Goal: Task Accomplishment & Management: Complete application form

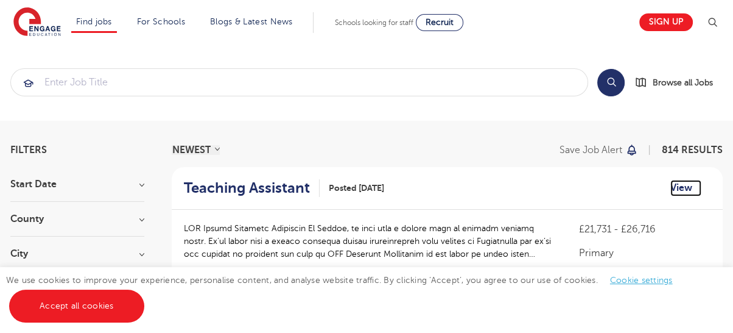
click at [680, 184] on link "View" at bounding box center [686, 188] width 31 height 16
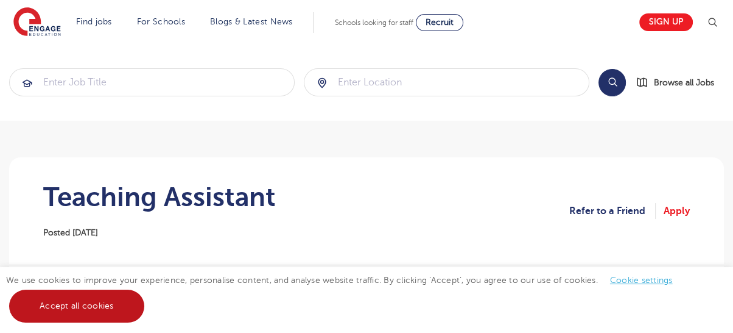
click at [97, 304] on link "Accept all cookies" at bounding box center [76, 305] width 135 height 33
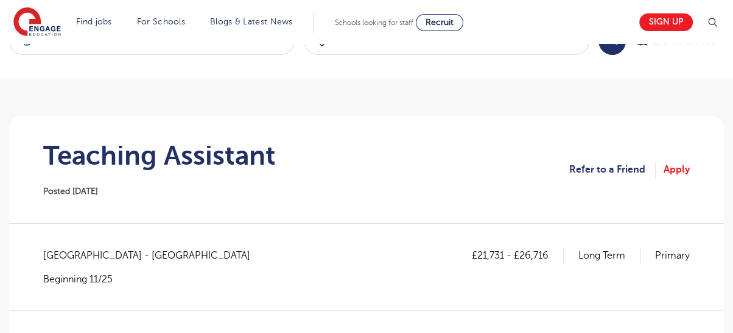
scroll to position [27, 0]
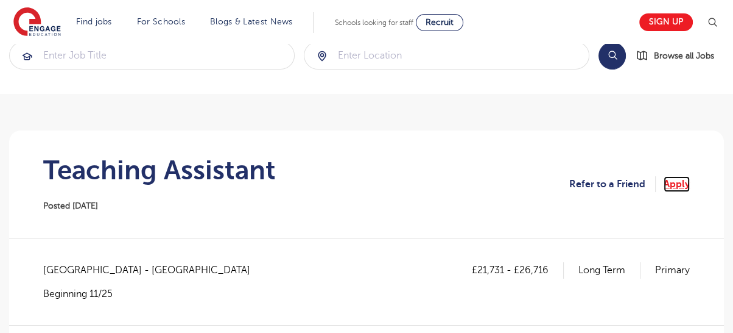
click at [680, 182] on link "Apply" at bounding box center [677, 184] width 26 height 16
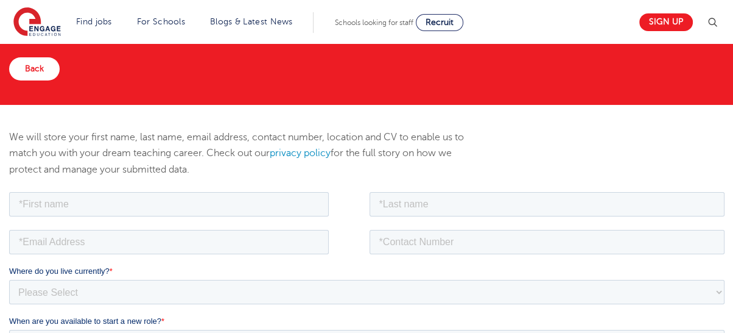
scroll to position [81, 0]
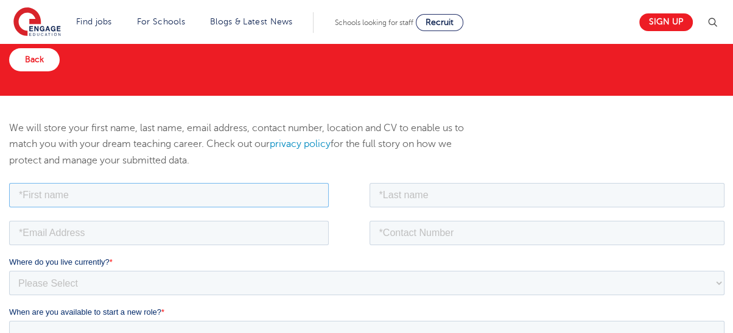
click at [206, 192] on input "text" at bounding box center [169, 194] width 320 height 24
click at [88, 196] on input "text" at bounding box center [169, 194] width 320 height 24
type input "Mark"
click at [438, 191] on input "text" at bounding box center [548, 194] width 356 height 24
type input "Alensela"
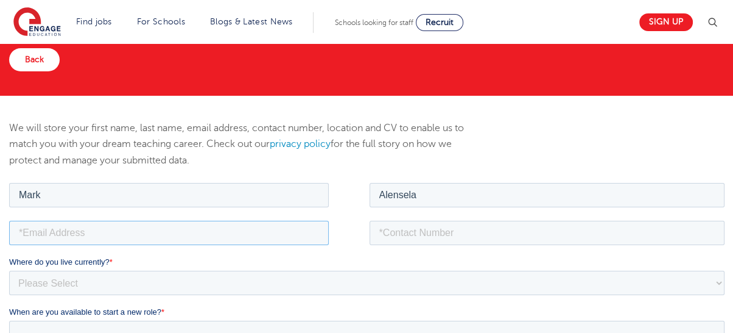
click at [129, 236] on input "email" at bounding box center [169, 232] width 320 height 24
type input "50malensela@gmail.com"
click at [418, 233] on input "tel" at bounding box center [548, 232] width 356 height 24
type input "8035637265"
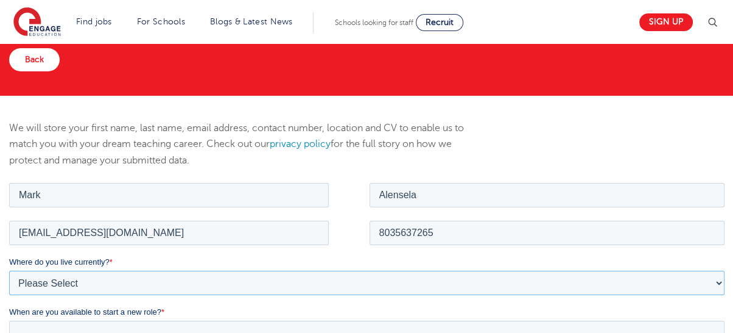
click at [109, 280] on select "Please Select UK Canada Ireland Australia New Zealand Europe USA South Africa J…" at bounding box center [367, 282] width 716 height 24
select select "Africa"
click at [9, 270] on select "Please Select UK Canada Ireland Australia New Zealand Europe USA South Africa J…" at bounding box center [367, 282] width 716 height 24
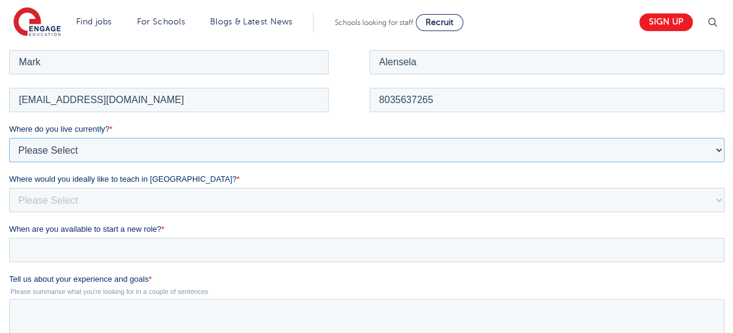
scroll to position [216, 0]
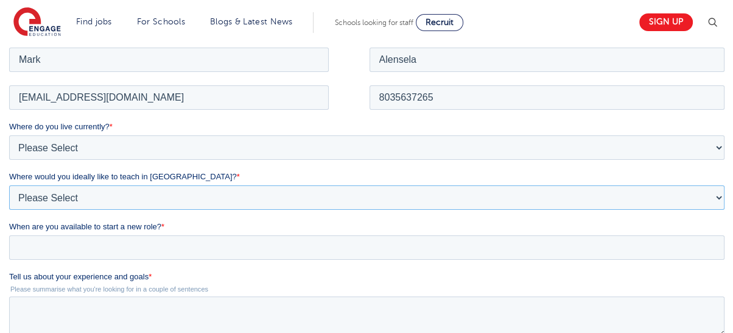
click at [67, 194] on select "Please Select I'm flexible! London Any city in England Greater London/Home Coun…" at bounding box center [367, 197] width 716 height 24
select select "Flexible"
click at [9, 185] on select "Please Select I'm flexible! London Any city in England Greater London/Home Coun…" at bounding box center [367, 197] width 716 height 24
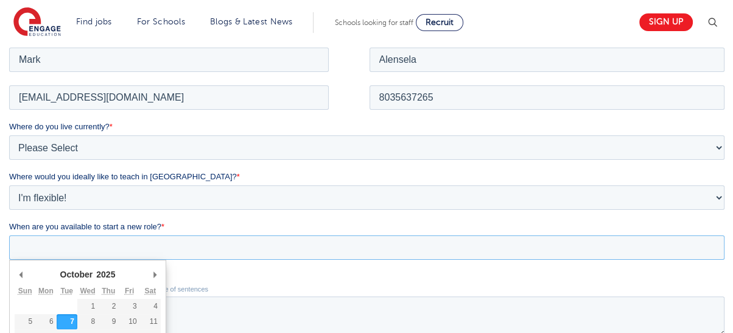
click at [79, 244] on input "When are you available to start a new role? *" at bounding box center [367, 246] width 716 height 24
click at [86, 249] on input "When are you available to start a new role? *" at bounding box center [367, 246] width 716 height 24
click at [98, 273] on select "1926 1927 1928 1929 1930 1931 1932 1933 1934 1935 1936 1937 1938 1939 1940 1941…" at bounding box center [110, 273] width 32 height 12
click at [273, 271] on label "Tell us about your experience and goals *" at bounding box center [369, 276] width 720 height 12
click at [273, 295] on textarea "Tell us about your experience and goals *" at bounding box center [367, 315] width 716 height 40
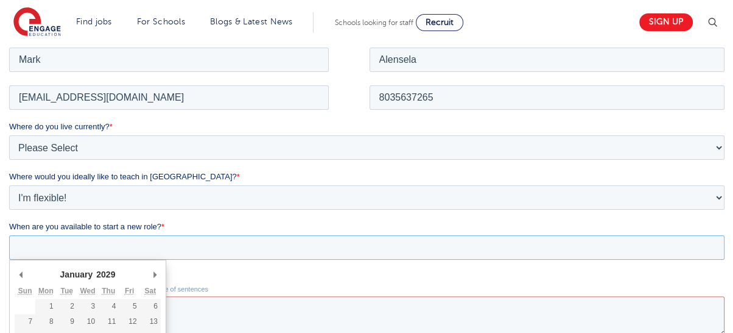
click at [125, 250] on input "When are you available to start a new role? *" at bounding box center [367, 246] width 716 height 24
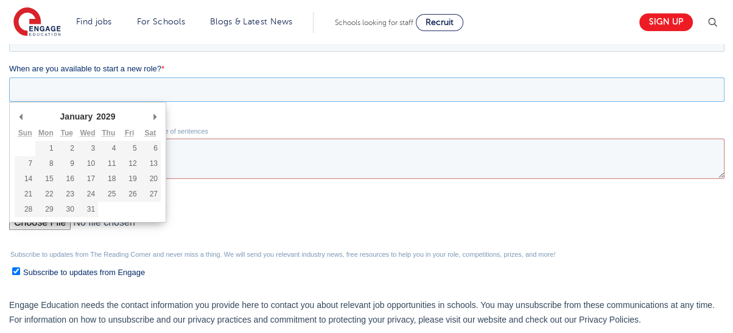
scroll to position [379, 0]
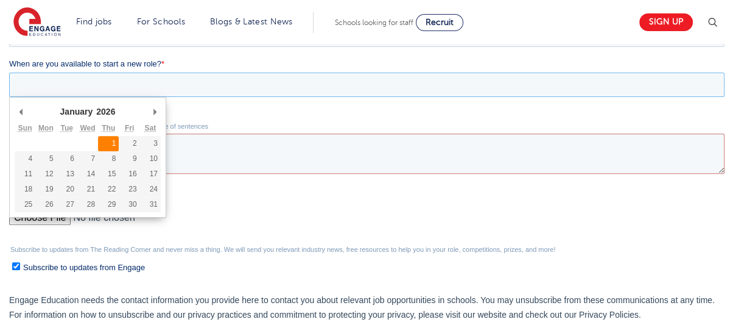
type div "[DATE]"
type input "[DATE]"
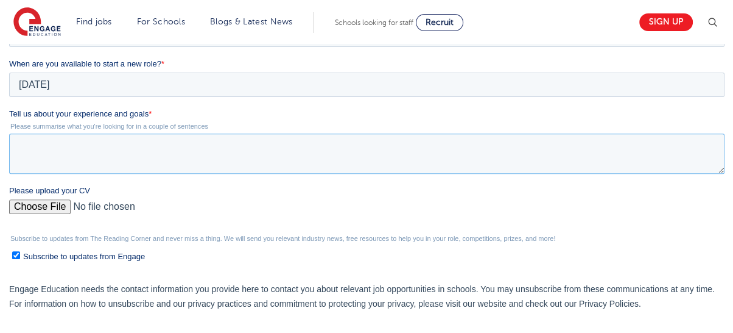
click at [87, 151] on textarea "Tell us about your experience and goals *" at bounding box center [367, 153] width 716 height 40
type textarea "a"
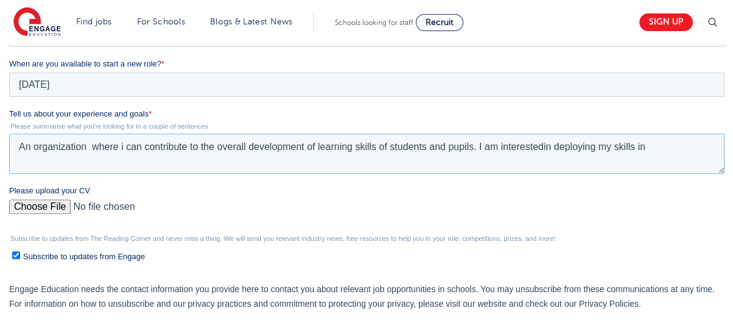
click at [542, 147] on textarea "An organization where i can contribute to the overall development of learning s…" at bounding box center [367, 153] width 716 height 40
click at [658, 146] on textarea "An organization where i can contribute to the overall development of learning s…" at bounding box center [367, 153] width 716 height 40
type textarea "An organization where i can contribute to the overall development of learning s…"
click at [41, 207] on input "Please upload your CV" at bounding box center [367, 211] width 716 height 24
type input "C:\fakepath\ALENSELA Omoijate Mark CV.docx"
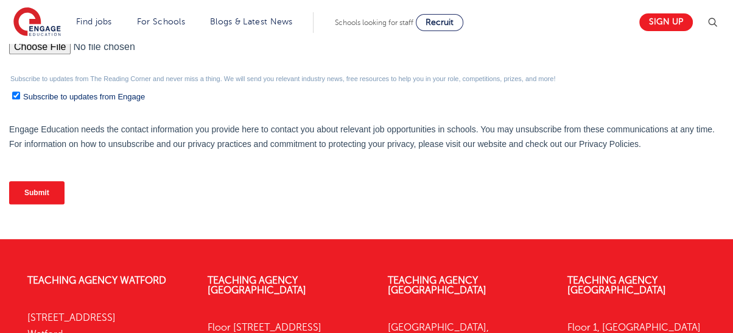
scroll to position [541, 0]
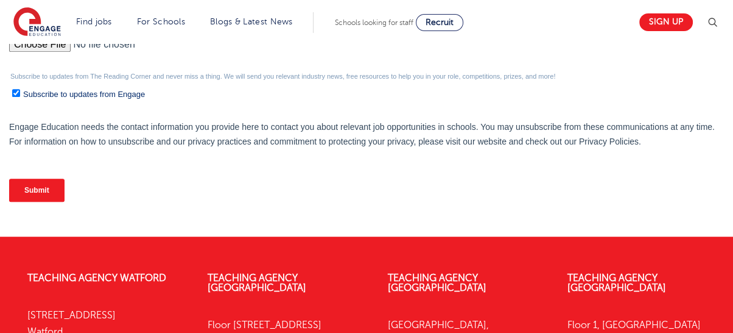
click at [35, 189] on input "Submit" at bounding box center [36, 189] width 55 height 23
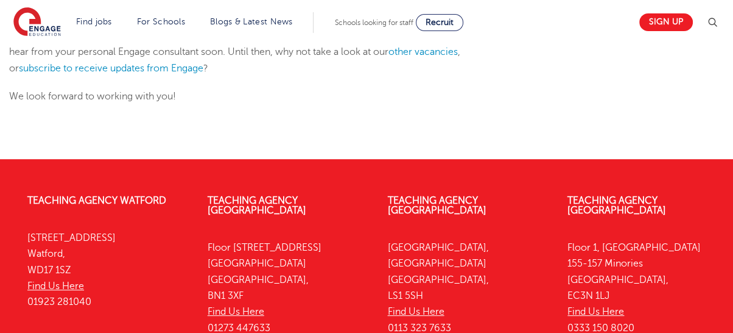
scroll to position [225, 0]
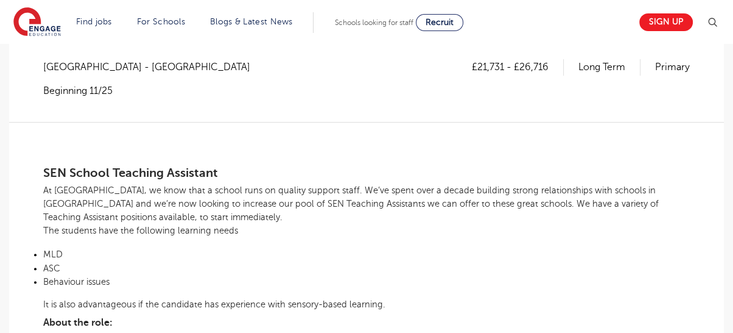
scroll to position [244, 0]
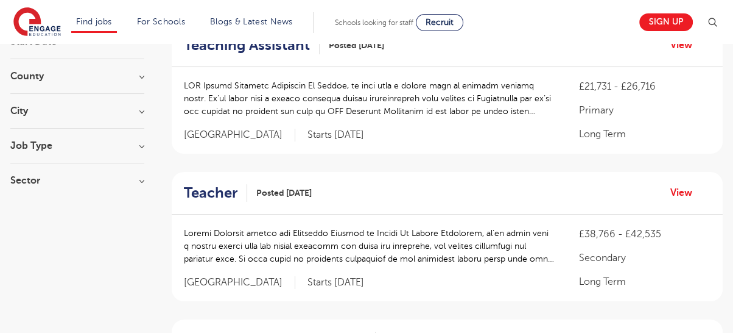
scroll to position [162, 0]
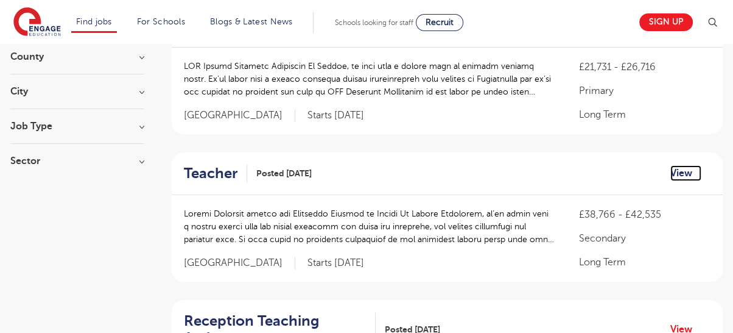
click at [678, 171] on link "View" at bounding box center [686, 173] width 31 height 16
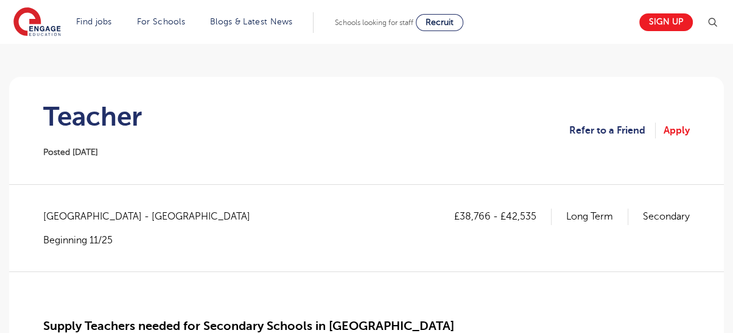
scroll to position [72, 0]
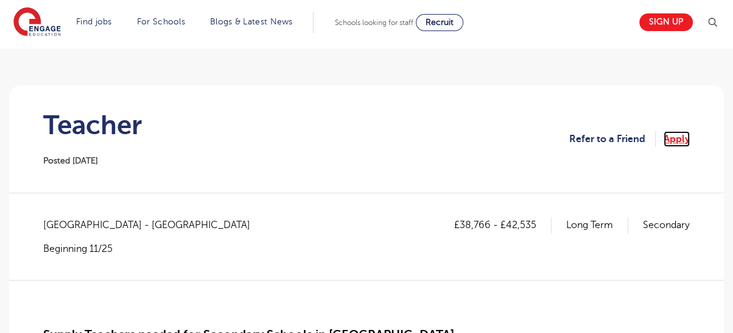
click at [672, 140] on link "Apply" at bounding box center [677, 139] width 26 height 16
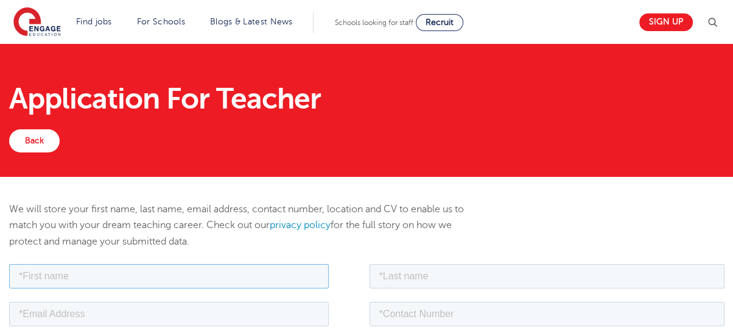
click at [150, 276] on input "text" at bounding box center [169, 275] width 320 height 24
type input "Mark"
click at [405, 278] on input "text" at bounding box center [548, 275] width 356 height 24
type input "Alensela"
click at [89, 311] on input "email" at bounding box center [169, 313] width 320 height 24
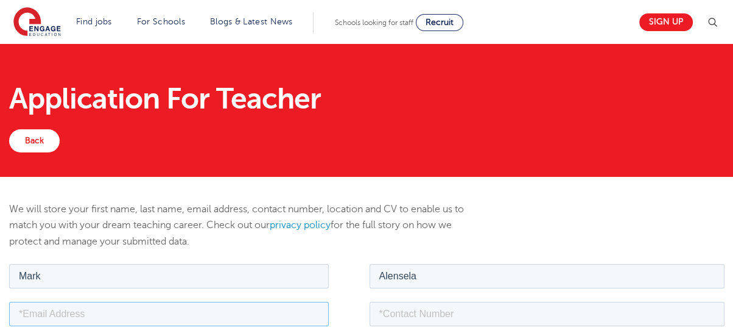
type input "[EMAIL_ADDRESS][DOMAIN_NAME]"
click at [404, 312] on input "tel" at bounding box center [548, 313] width 356 height 24
click at [379, 311] on input "8035637265" at bounding box center [548, 313] width 356 height 24
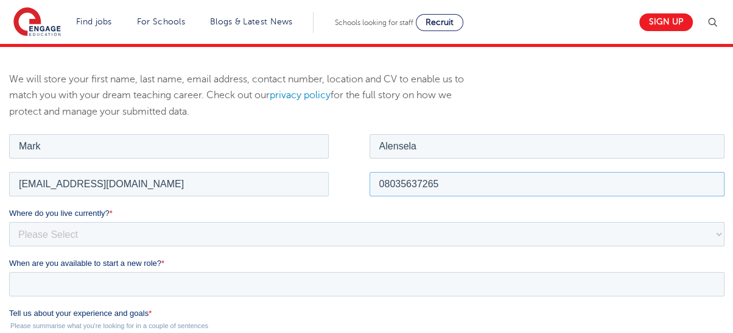
scroll to position [135, 0]
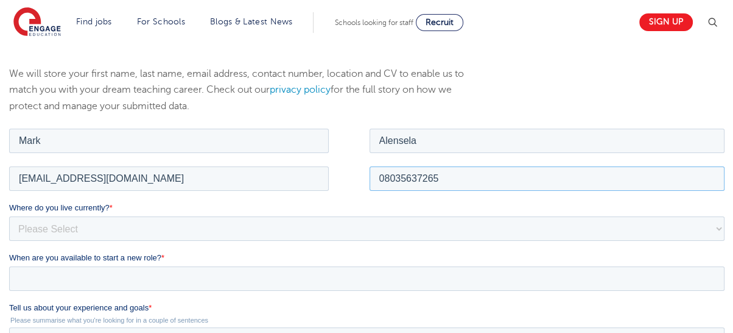
type input "08035637265"
click at [116, 222] on select "Please Select UK Canada Ireland Australia New Zealand Europe USA South Africa J…" at bounding box center [367, 228] width 716 height 24
select select "Africa"
click at [9, 216] on select "Please Select UK Canada Ireland Australia New Zealand Europe USA South Africa J…" at bounding box center [367, 228] width 716 height 24
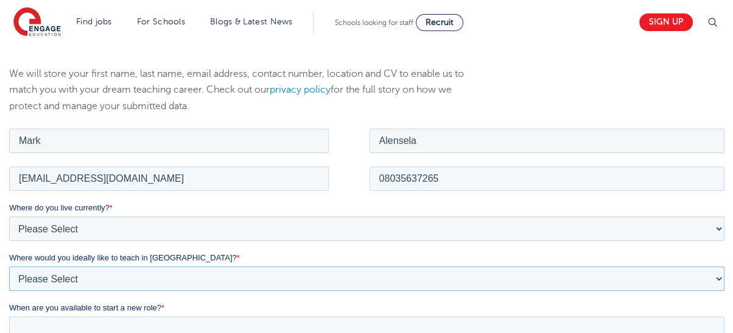
click at [76, 273] on select "Please Select I'm flexible! London Any city in England Greater London/Home Coun…" at bounding box center [367, 278] width 716 height 24
select select "Flexible"
click at [9, 266] on select "Please Select I'm flexible! London Any city in England Greater London/Home Coun…" at bounding box center [367, 278] width 716 height 24
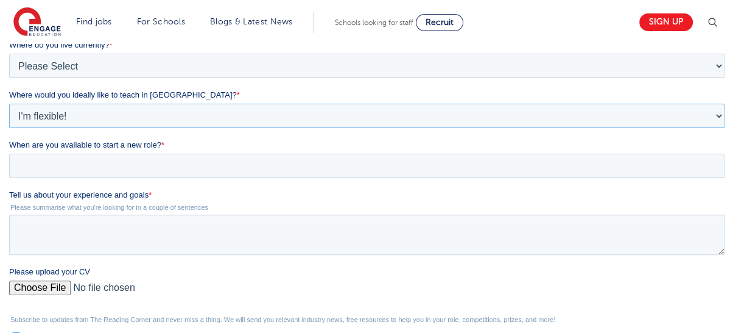
scroll to position [325, 0]
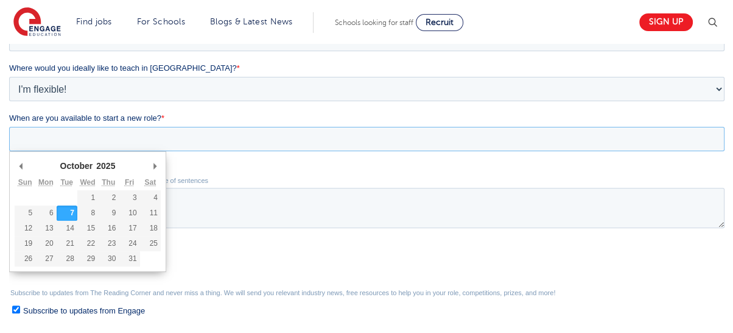
click at [102, 140] on input "When are you available to start a new role? *" at bounding box center [367, 139] width 716 height 24
type div "2026-01-01"
type input "2026/01/01"
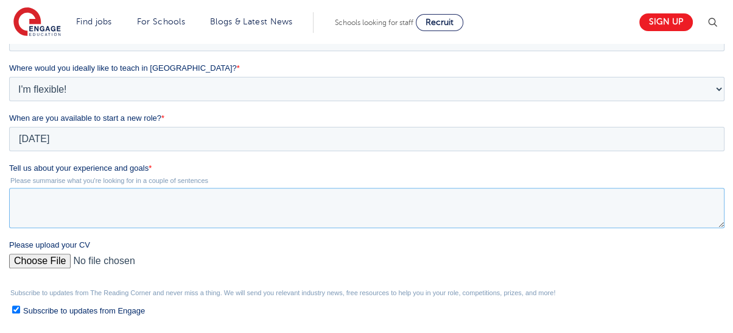
click at [89, 202] on textarea "Tell us about your experience and goals *" at bounding box center [367, 208] width 716 height 40
click at [133, 201] on textarea "Tell us about your experience and goals *" at bounding box center [367, 208] width 716 height 40
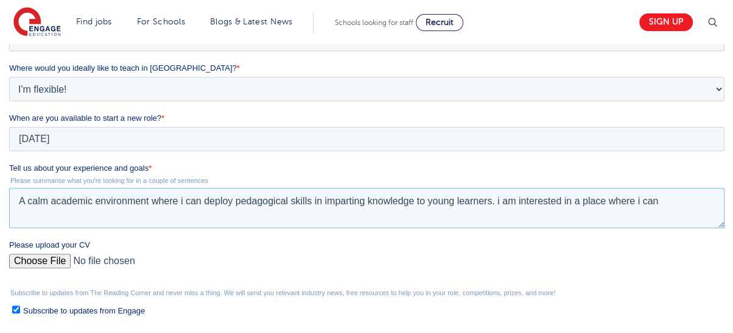
click at [661, 204] on textarea "A calm academic environment where i can deploy pedagogical skills in imparting …" at bounding box center [367, 208] width 716 height 40
click at [700, 202] on textarea "A calm academic environment where i can deploy pedagogical skills in imparting …" at bounding box center [367, 208] width 716 height 40
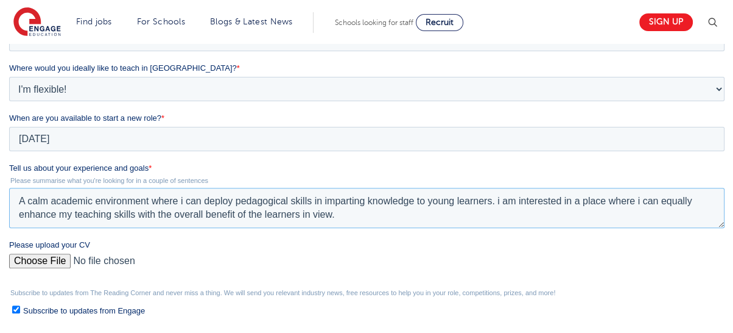
type textarea "A calm academic environment where i can deploy pedagogical skills in imparting …"
click at [41, 260] on input "Please upload your CV" at bounding box center [367, 265] width 716 height 24
type input "C:\fakepath\ALENSELA Omoijate Mark CV.docx"
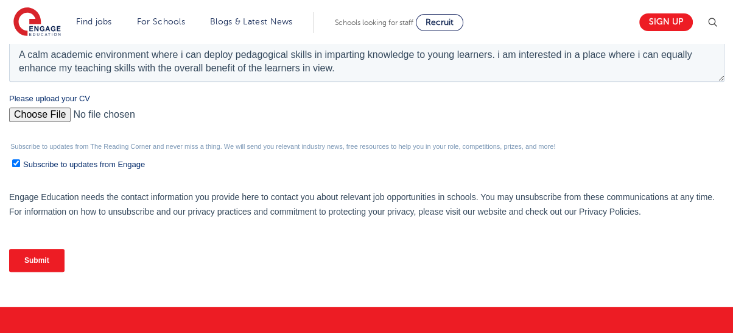
scroll to position [487, 0]
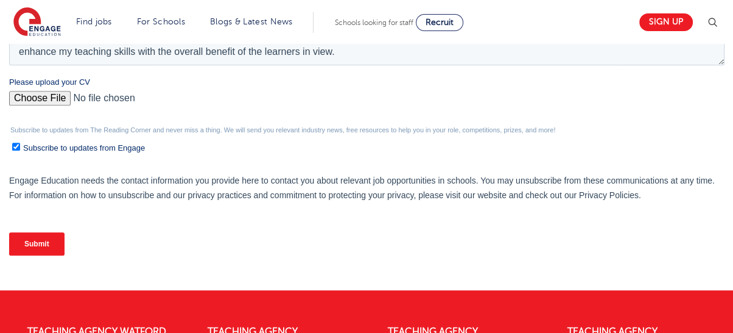
click at [41, 244] on input "Submit" at bounding box center [36, 243] width 55 height 23
